Goal: Task Accomplishment & Management: Use online tool/utility

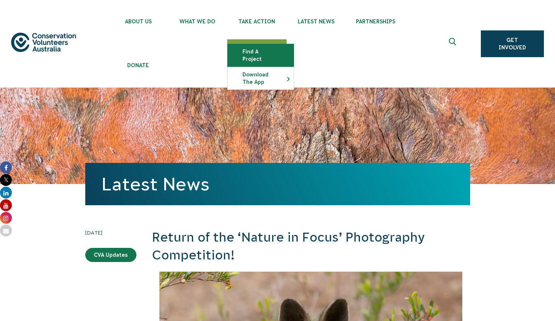
click at [272, 49] on link "Find a project" at bounding box center [261, 55] width 66 height 22
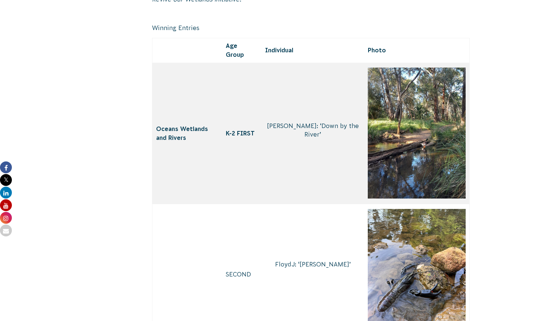
scroll to position [1032, 0]
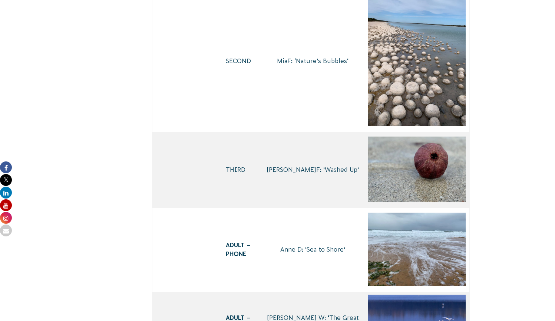
scroll to position [1951, 0]
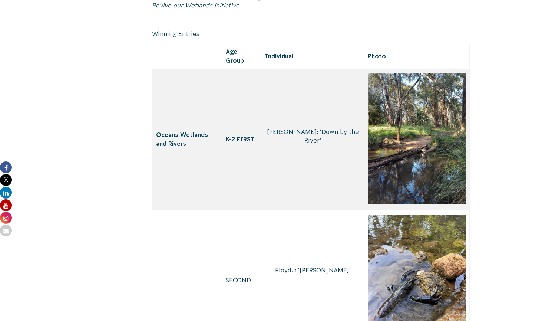
scroll to position [1043, 0]
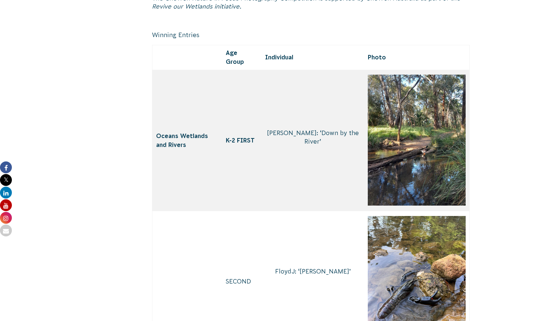
click at [369, 157] on img at bounding box center [417, 139] width 98 height 131
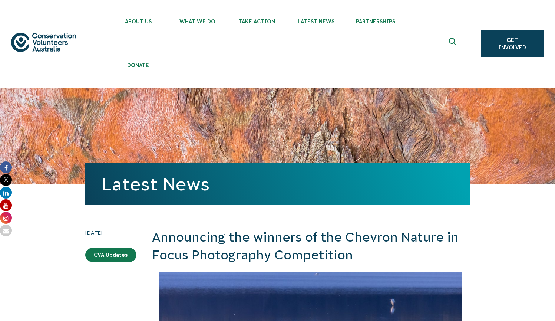
scroll to position [0, 0]
